Goal: Task Accomplishment & Management: Manage account settings

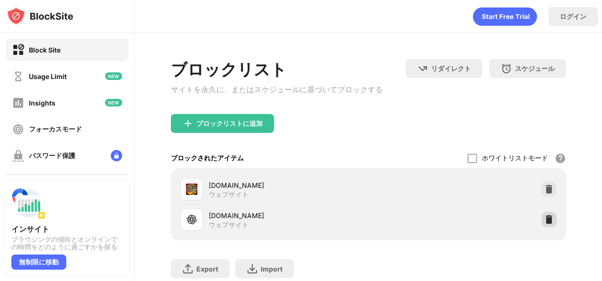
click at [548, 222] on div at bounding box center [548, 219] width 15 height 15
